Goal: Task Accomplishment & Management: Manage account settings

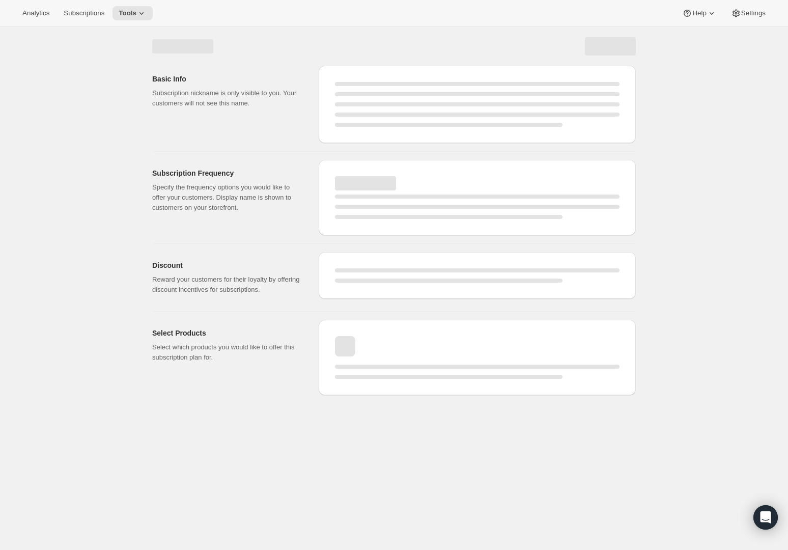
select select "WEEK"
select select "MONTH"
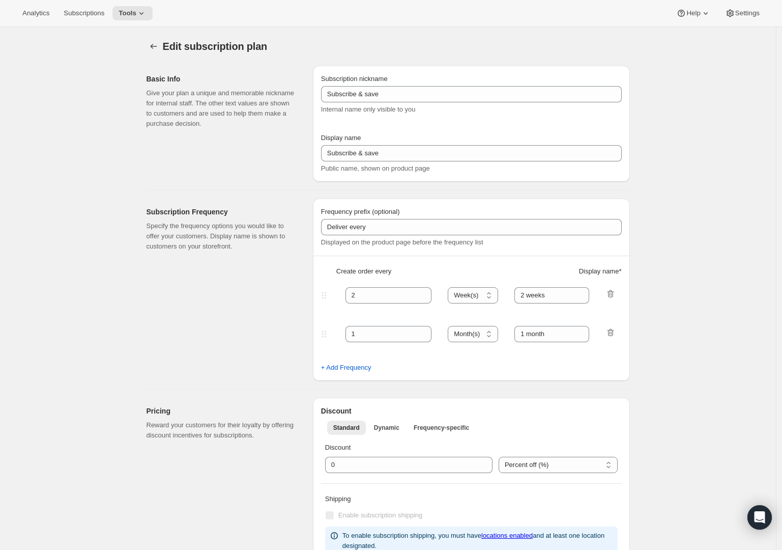
type input "Subscribe & Save"
type input "Subscribe & Save / Free Shipping"
type input "30"
select select "DAY"
type input "30 Days"
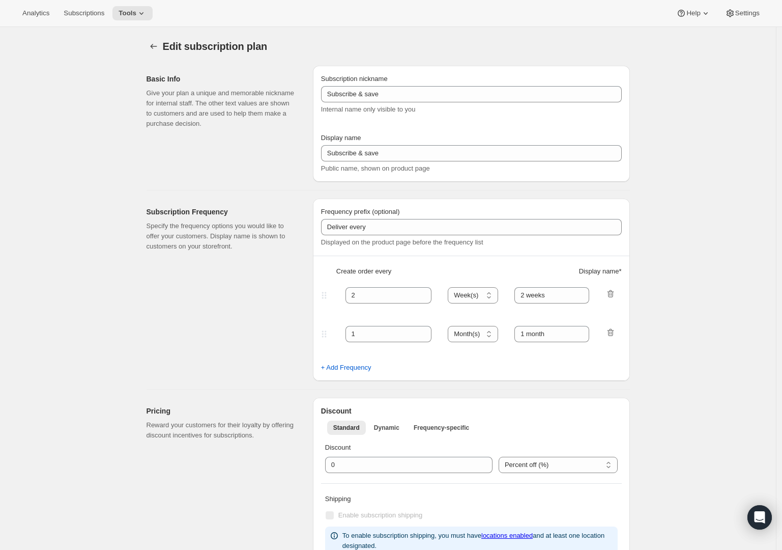
type input "45"
select select "DAY"
type input "45 Days"
type input "15"
